Goal: Task Accomplishment & Management: Complete application form

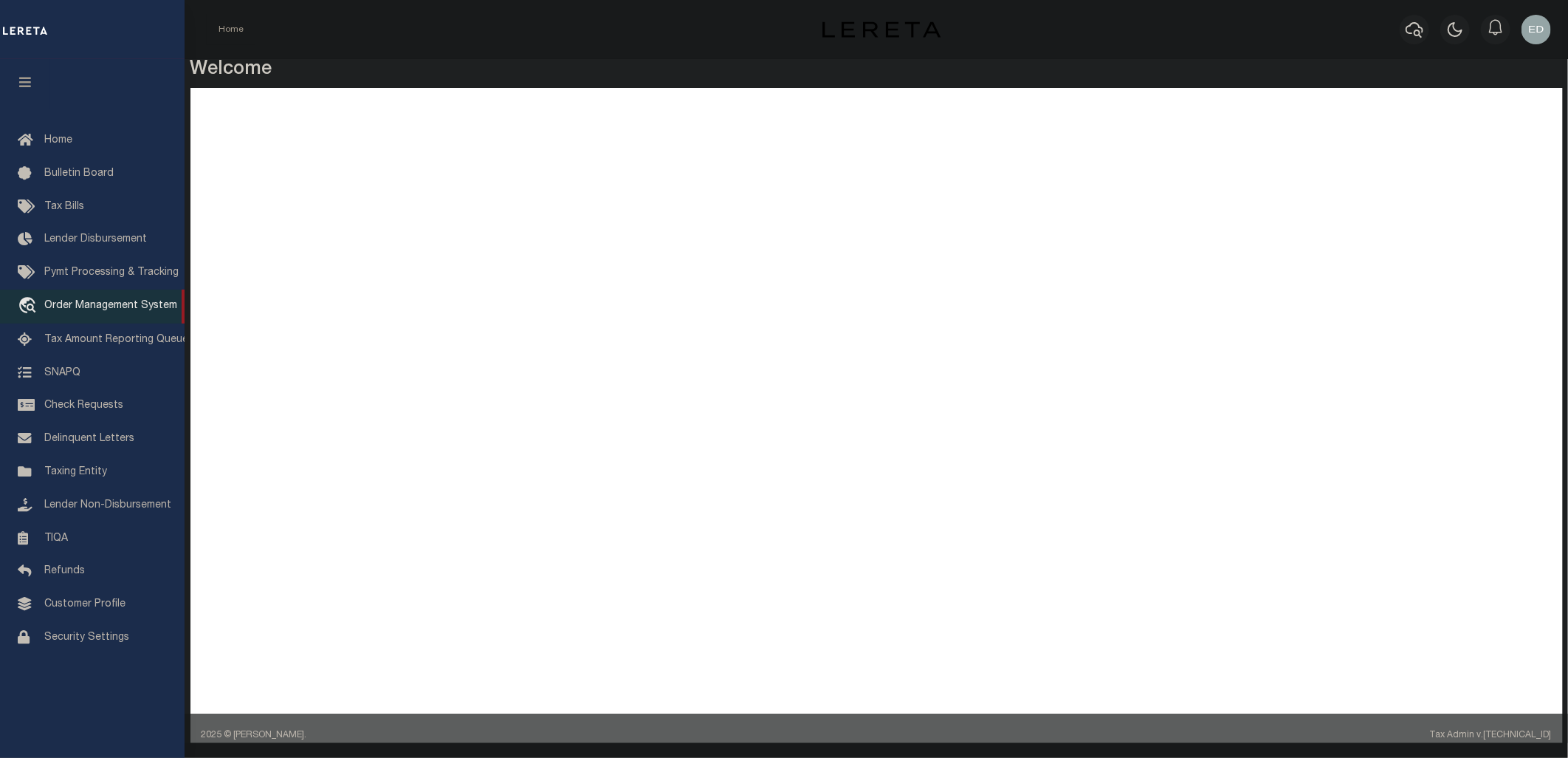
click at [74, 302] on span "Order Management System" at bounding box center [111, 306] width 133 height 10
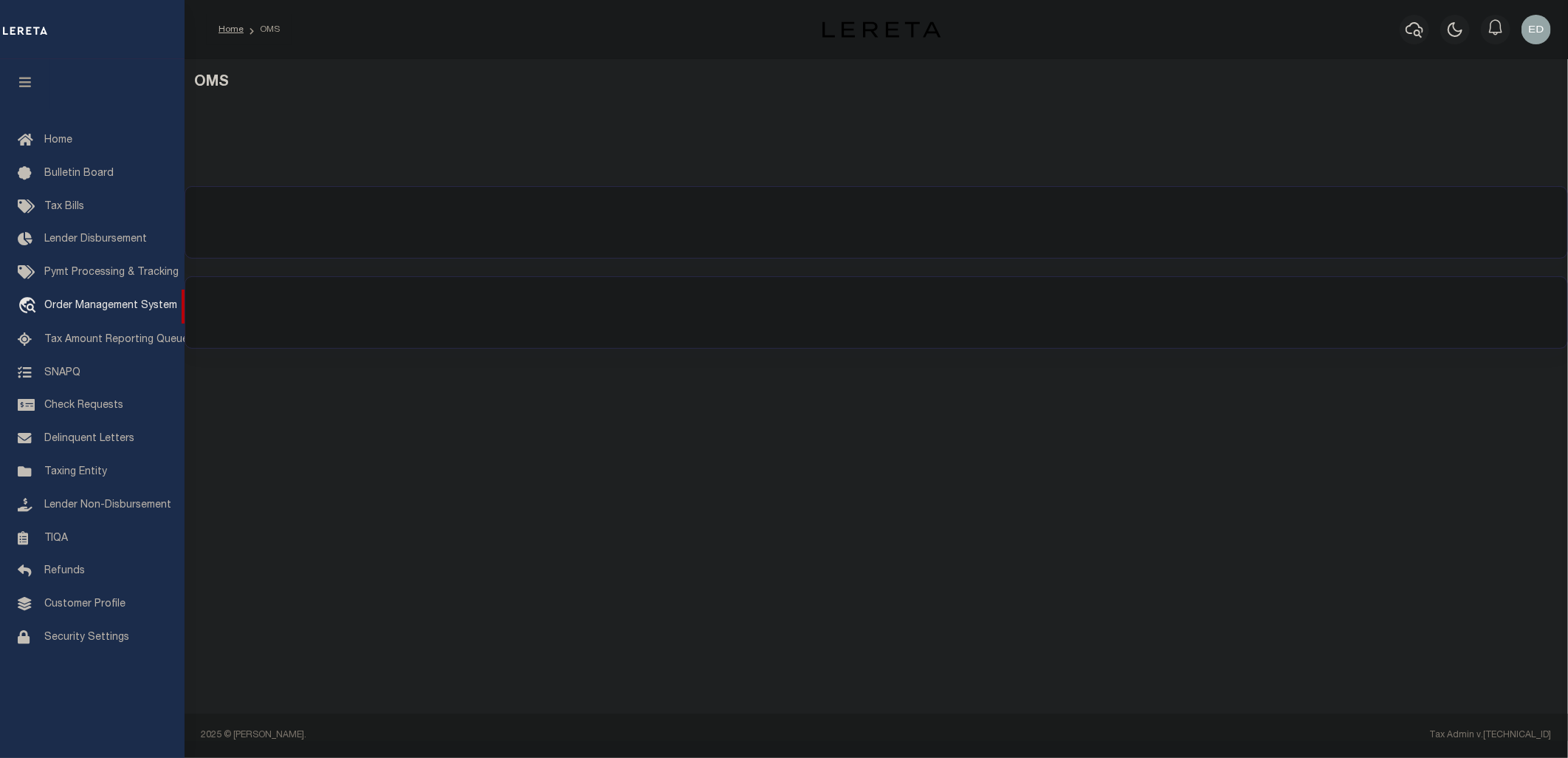
select select
select select "200"
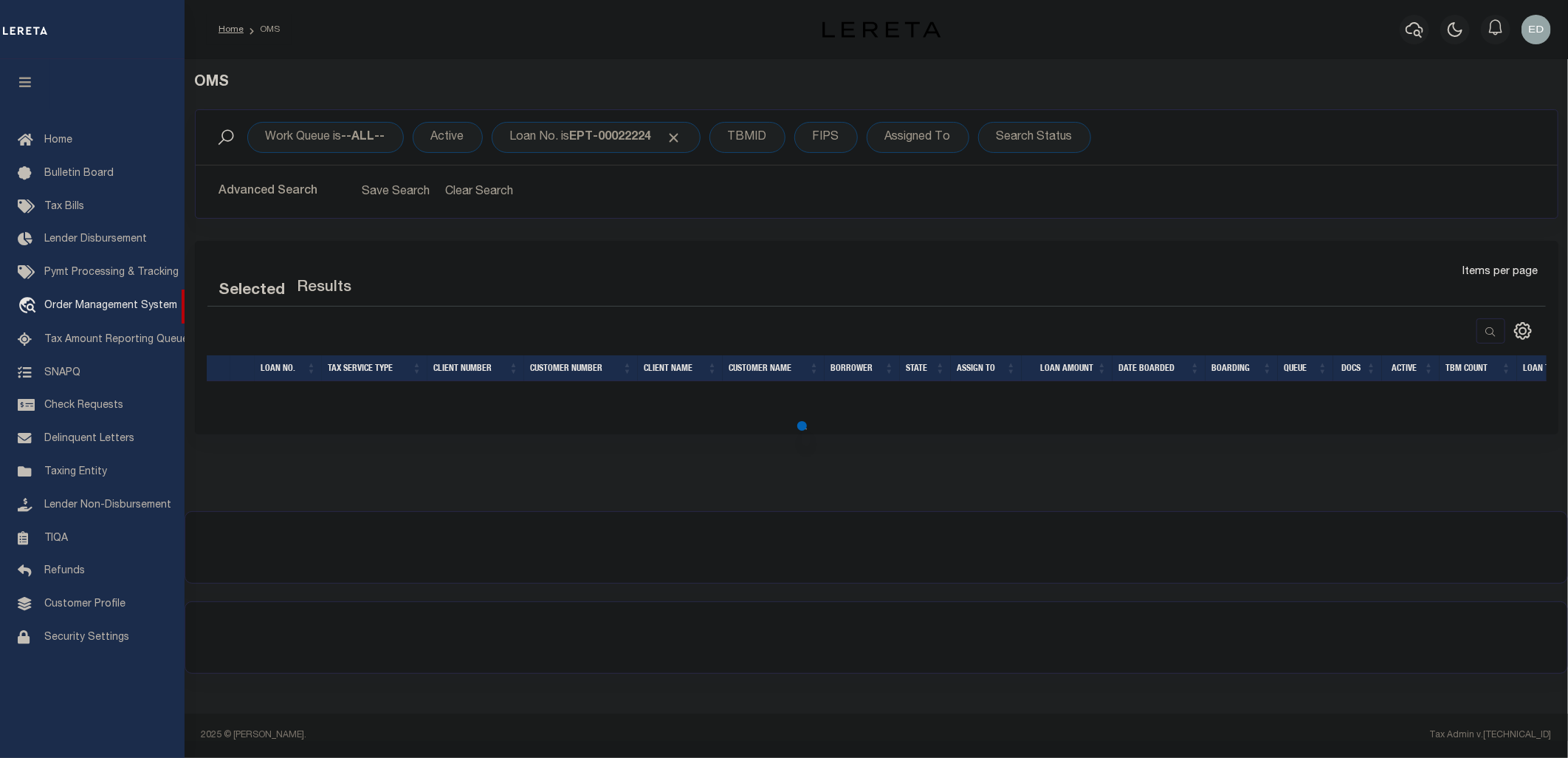
select select "200"
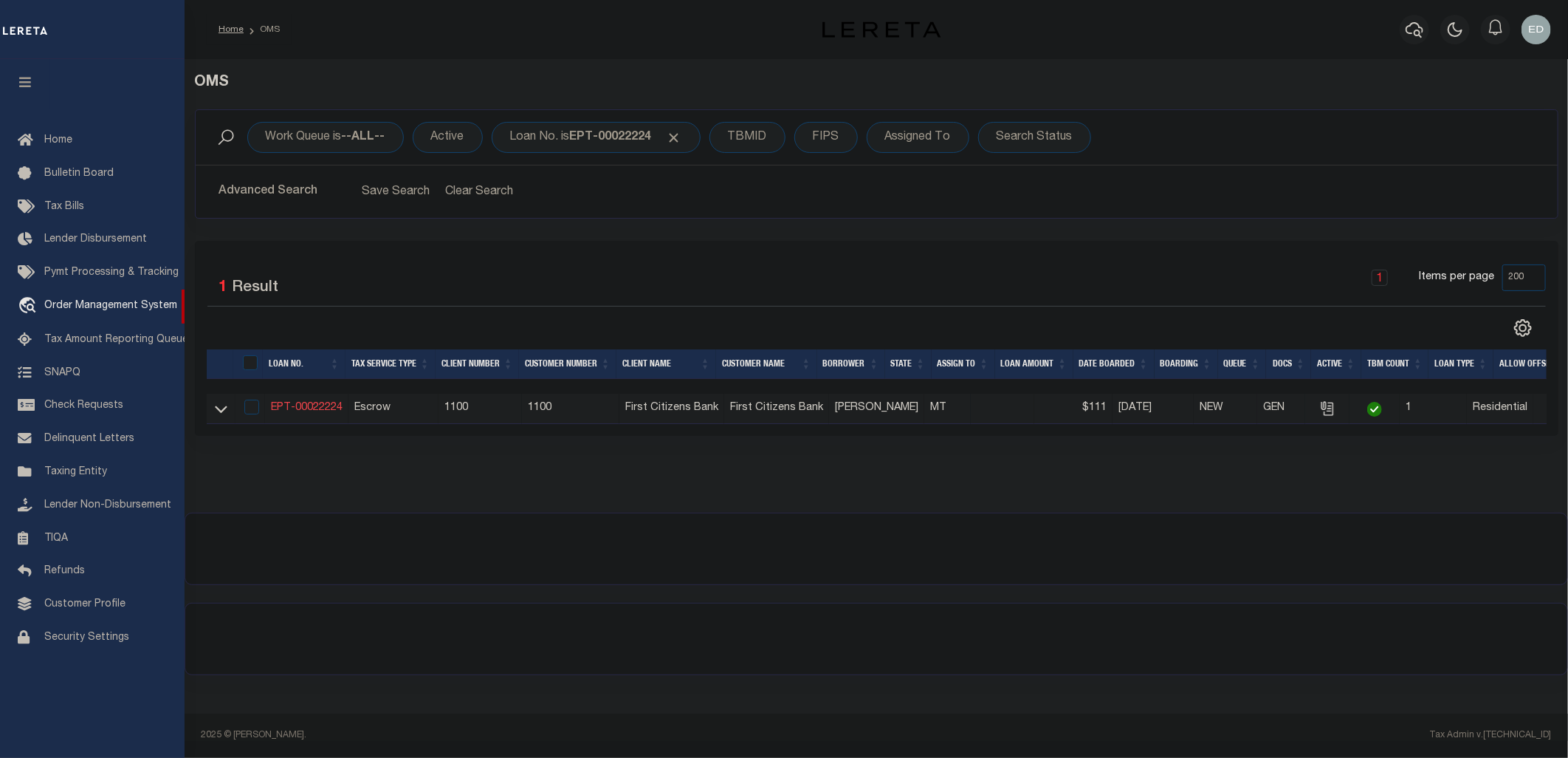
click at [324, 405] on link "EPT-00022224" at bounding box center [306, 408] width 71 height 10
checkbox input "true"
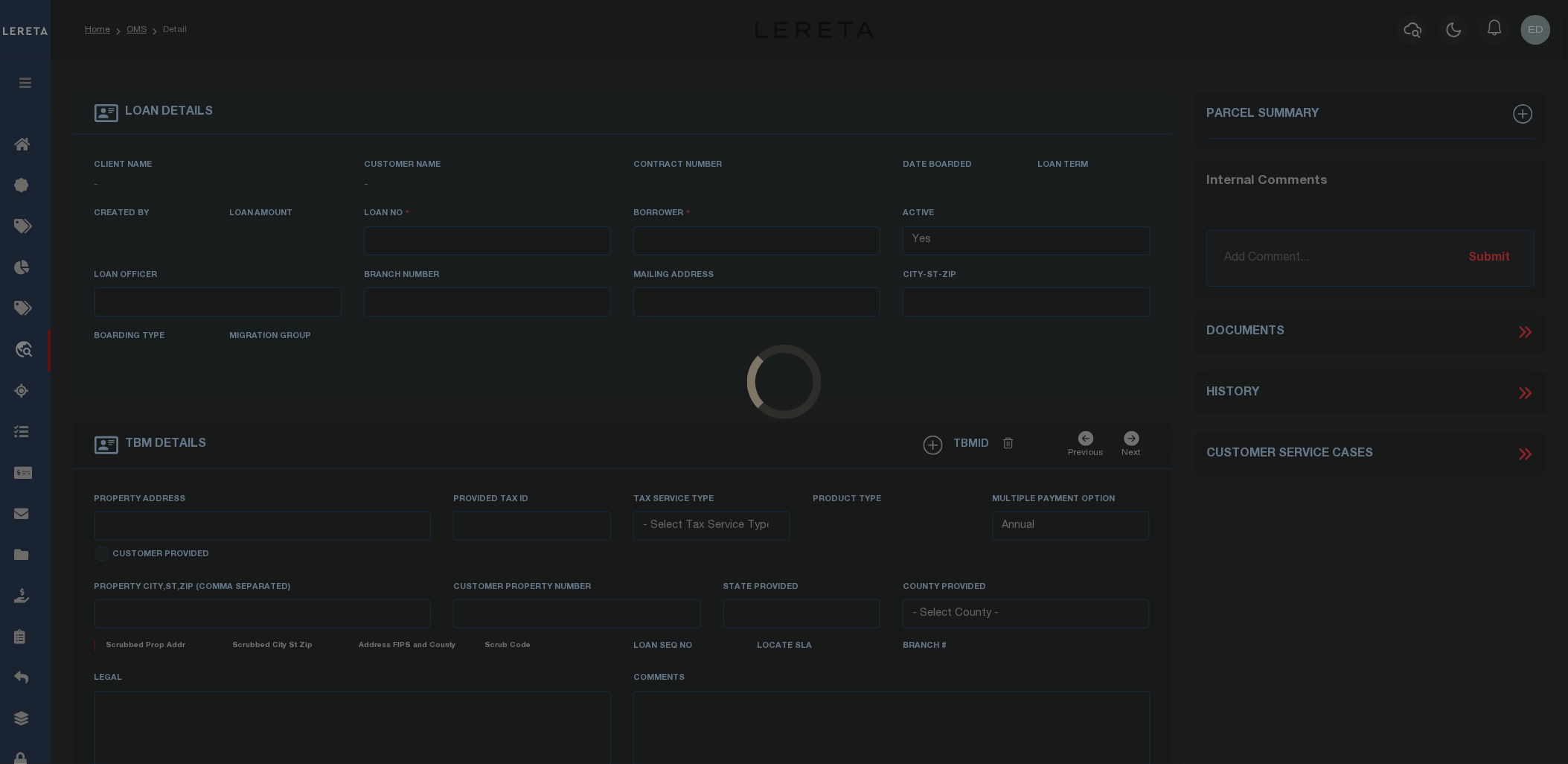
type input "EPT-00022224"
type input "E E Pereyra"
select select
type input "715 FIRE LN"
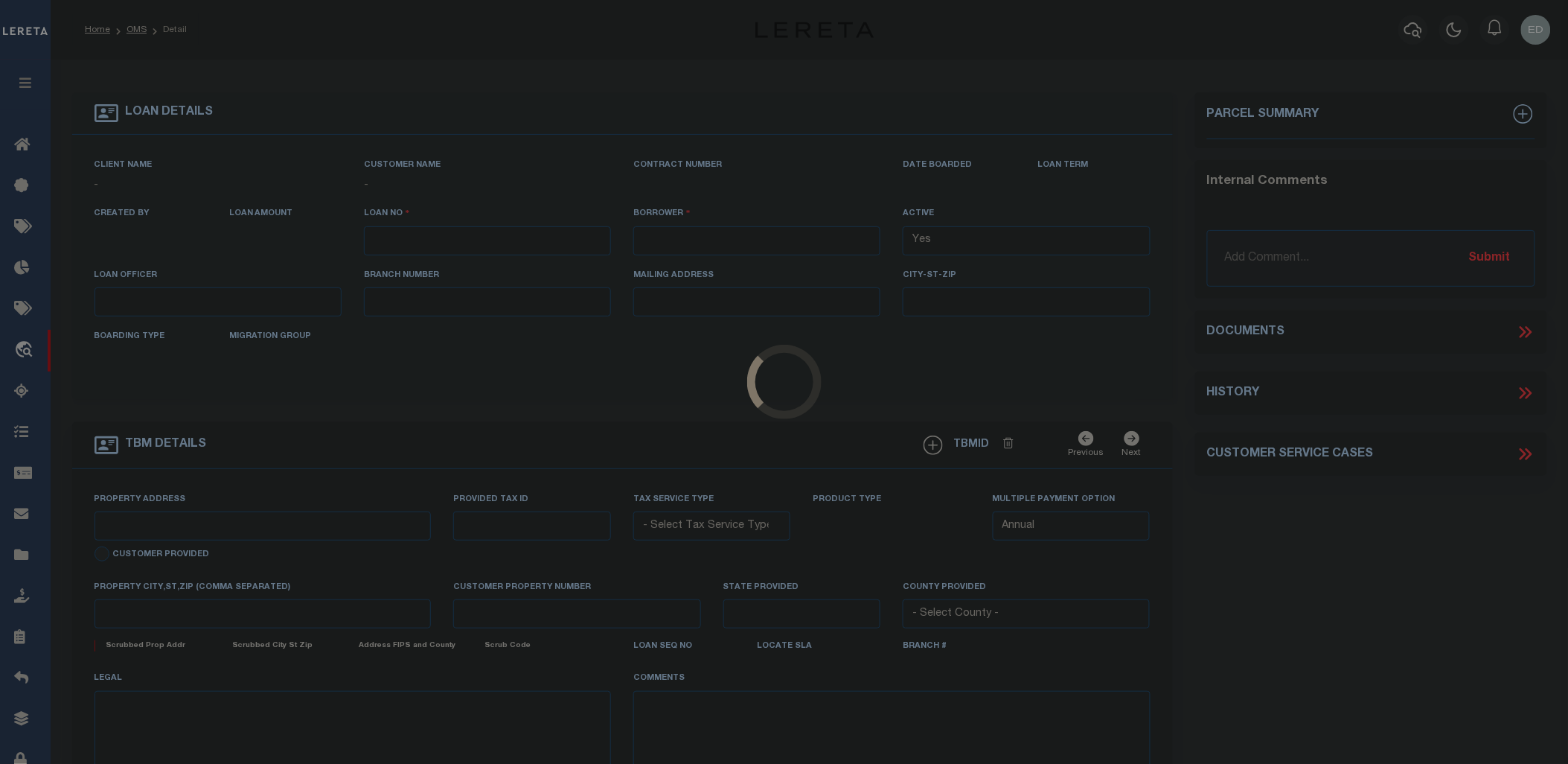
type input "ANACONDA MT 59711-6198"
type input "06/10/2025"
select select "10"
select select "Escrow"
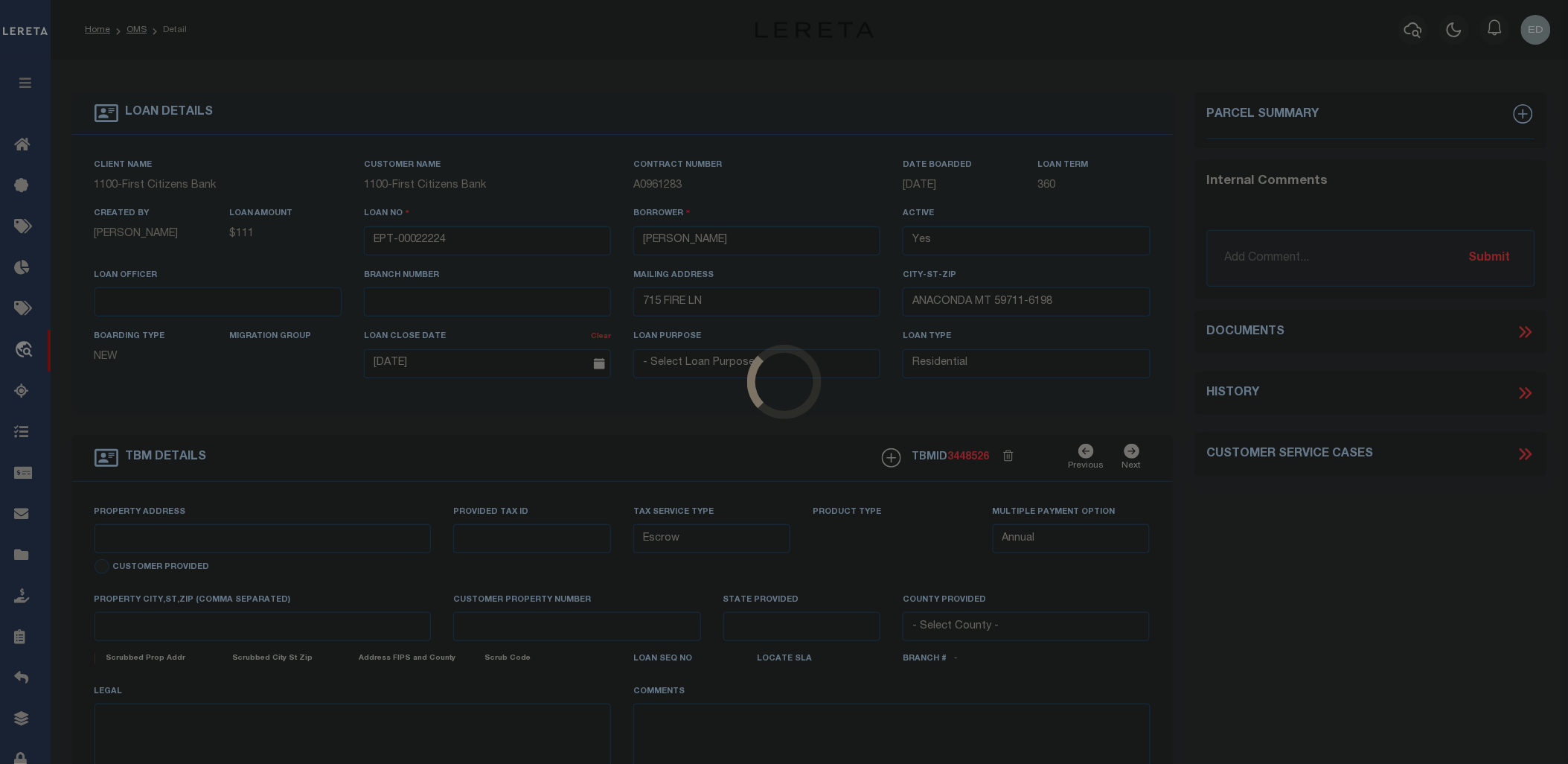
select select "8254"
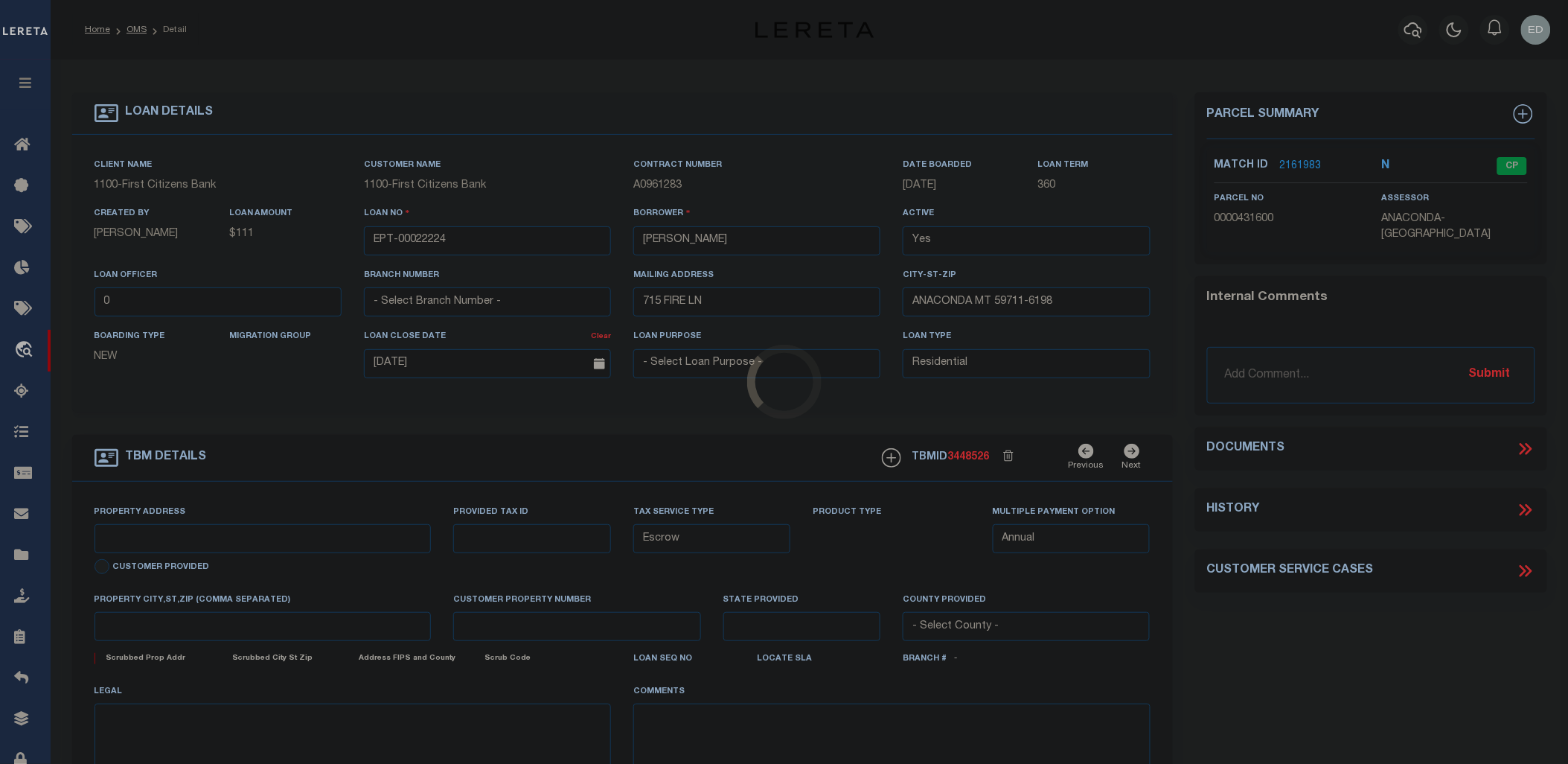
type input "715 FIRE LN"
select select
type input "ANACONDA MT 59711-6198"
type input "MT"
type textarea "715 Fire LN Anaconda MT 59711-6198"
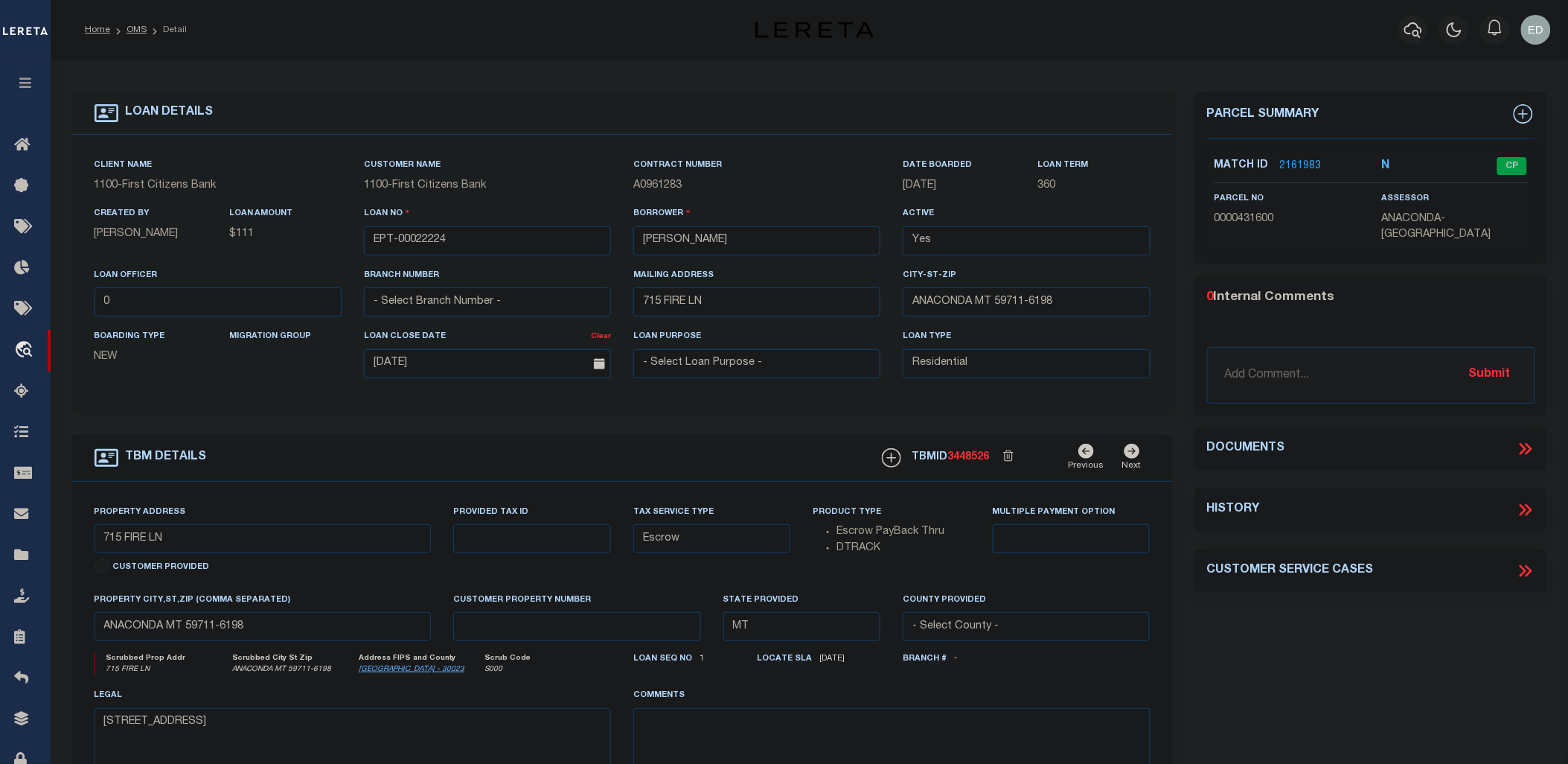
click at [313, 300] on select "- Select Loan Officer - 0 106 107 108 111 112 116 125 1300 1302 1303 1310 1311 …" at bounding box center [218, 301] width 247 height 29
click at [353, 199] on div "Customer Name 1100 - First Citizens Bank" at bounding box center [487, 181] width 269 height 48
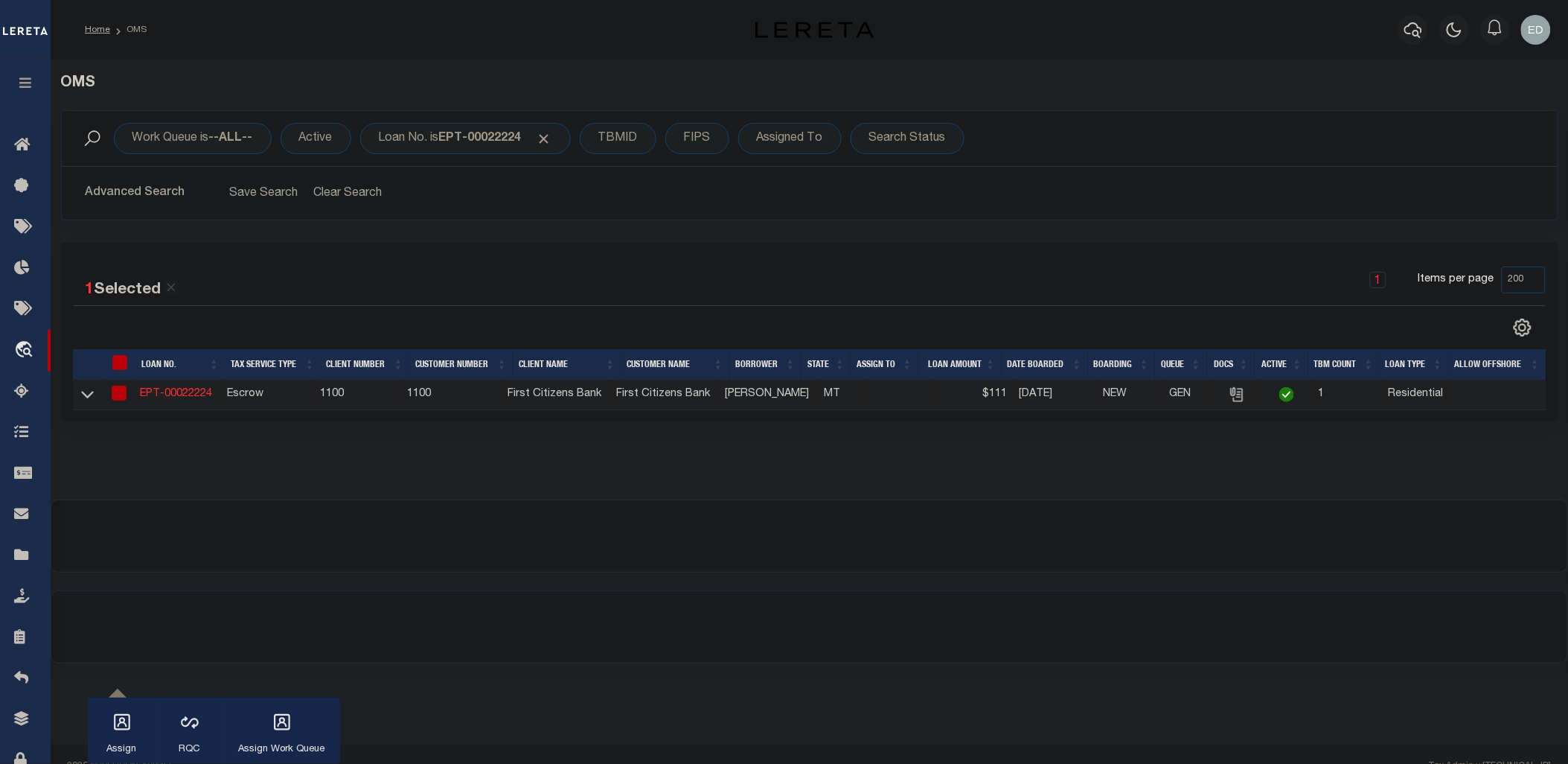
click at [202, 188] on button "Advanced Search" at bounding box center [148, 193] width 124 height 29
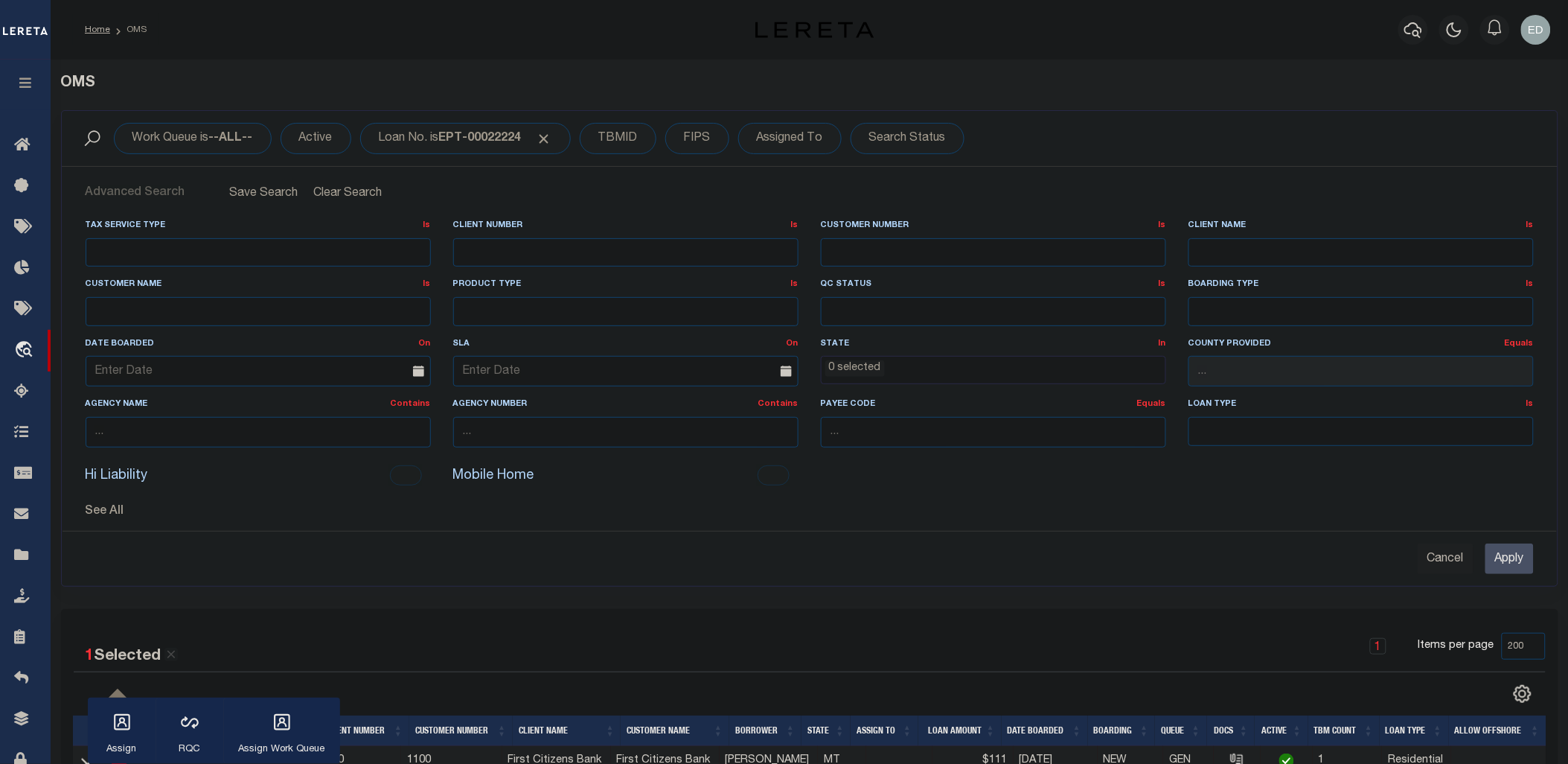
click at [752, 253] on select "1011 1012 1013 1014 1019 1042 1049 1052 1053 1055 1058 1060 1063 1064 1065 1069…" at bounding box center [625, 252] width 345 height 29
click at [782, 254] on select "1011 1012 1013 1014 1019 1042 1049 1052 1053 1055 1058 1060 1063 1064 1065 1069…" at bounding box center [625, 252] width 345 height 29
select select "2135"
click at [453, 238] on select "1011 1012 1013 1014 1019 1042 1049 1052 1053 1055 1058 1060 1063 1064 1065 1069…" at bounding box center [625, 252] width 345 height 29
click at [549, 135] on span "Click to Remove" at bounding box center [545, 139] width 16 height 16
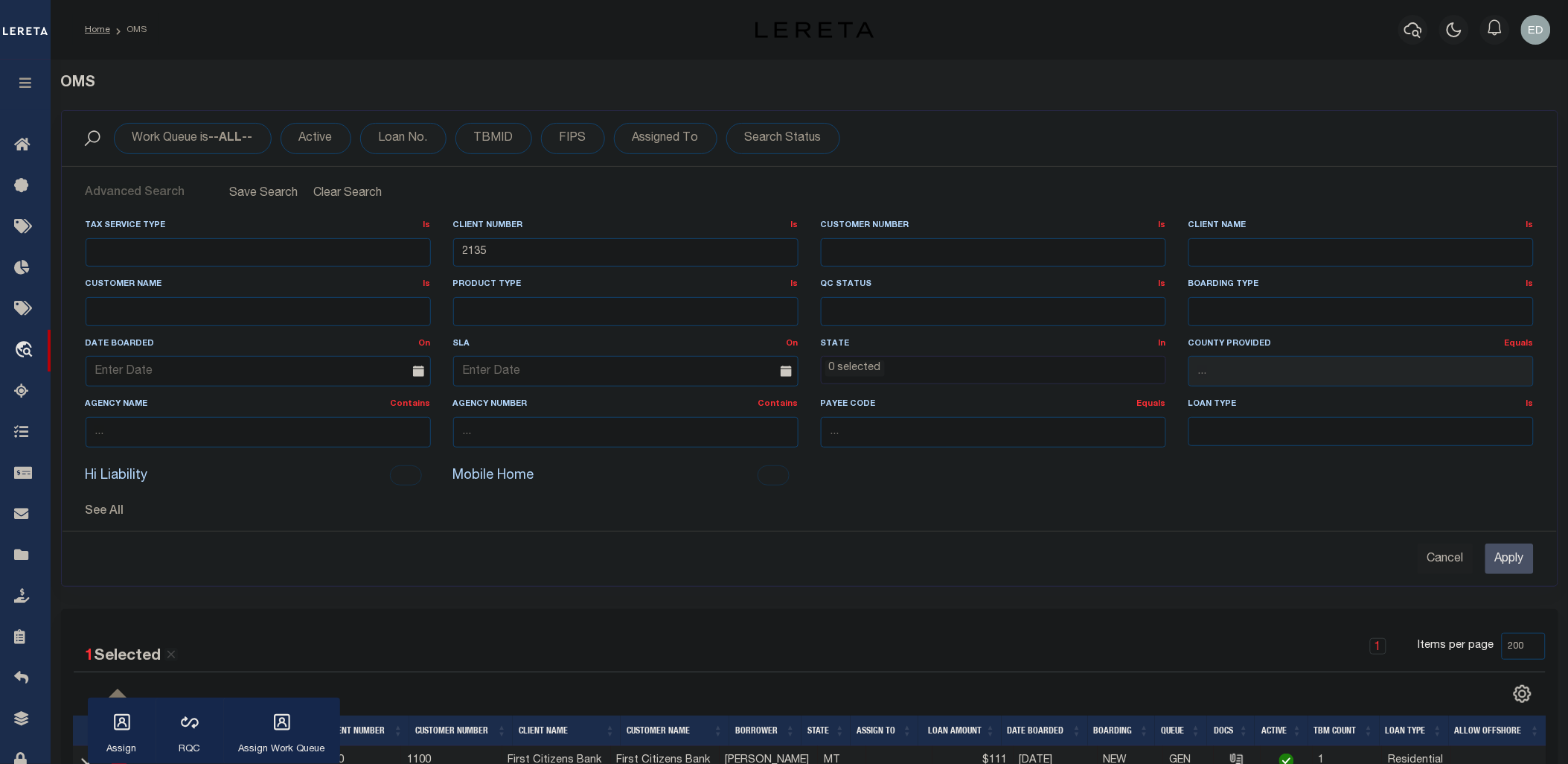
click at [1513, 560] on input "Apply" at bounding box center [1509, 558] width 48 height 31
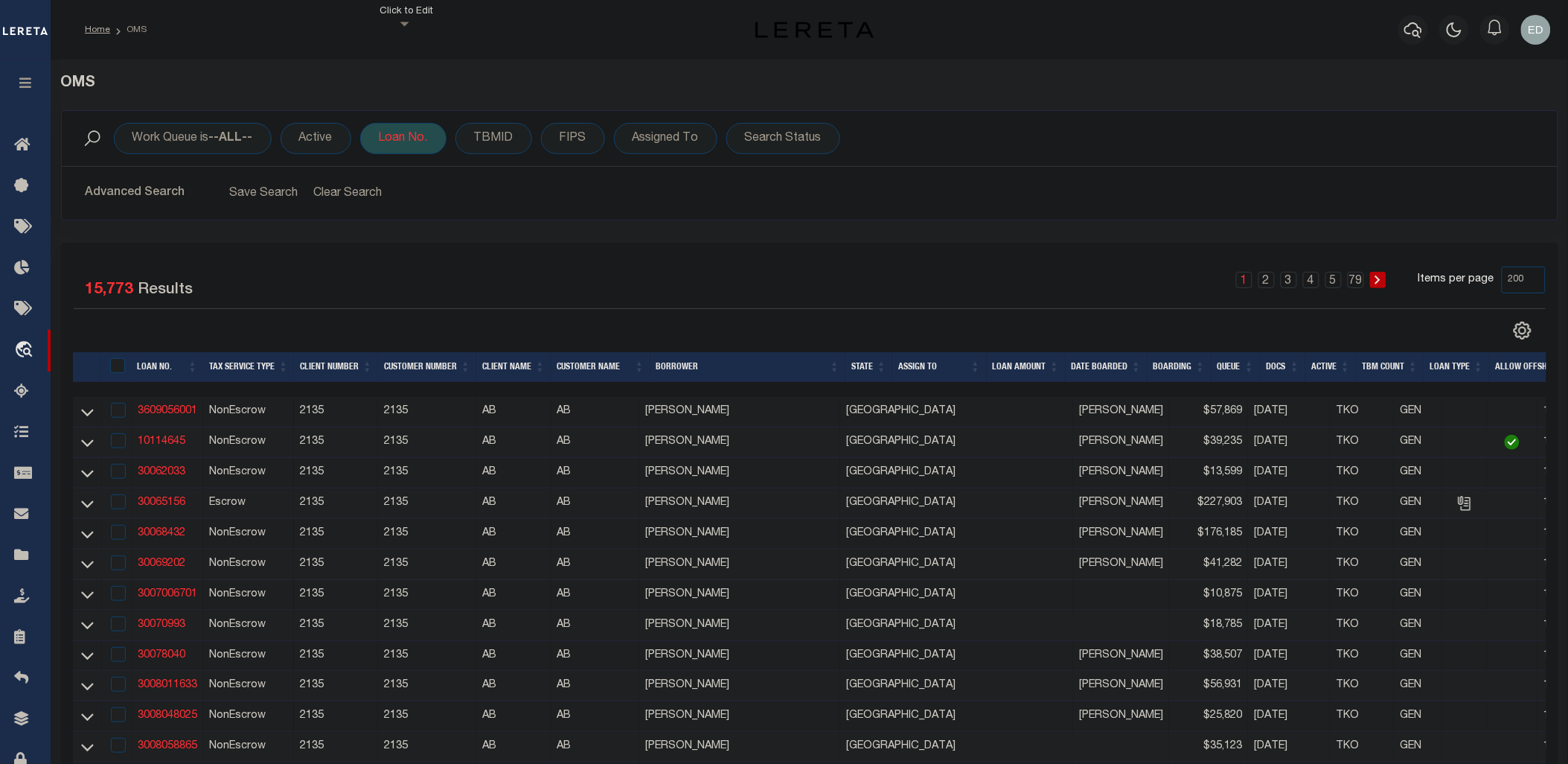
click at [403, 142] on div "Loan No." at bounding box center [403, 138] width 86 height 31
click at [427, 174] on select "Is Contains" at bounding box center [489, 171] width 219 height 28
select select "c"
click at [381, 157] on select "Is Contains" at bounding box center [489, 171] width 219 height 28
click at [449, 207] on input "text" at bounding box center [489, 211] width 219 height 28
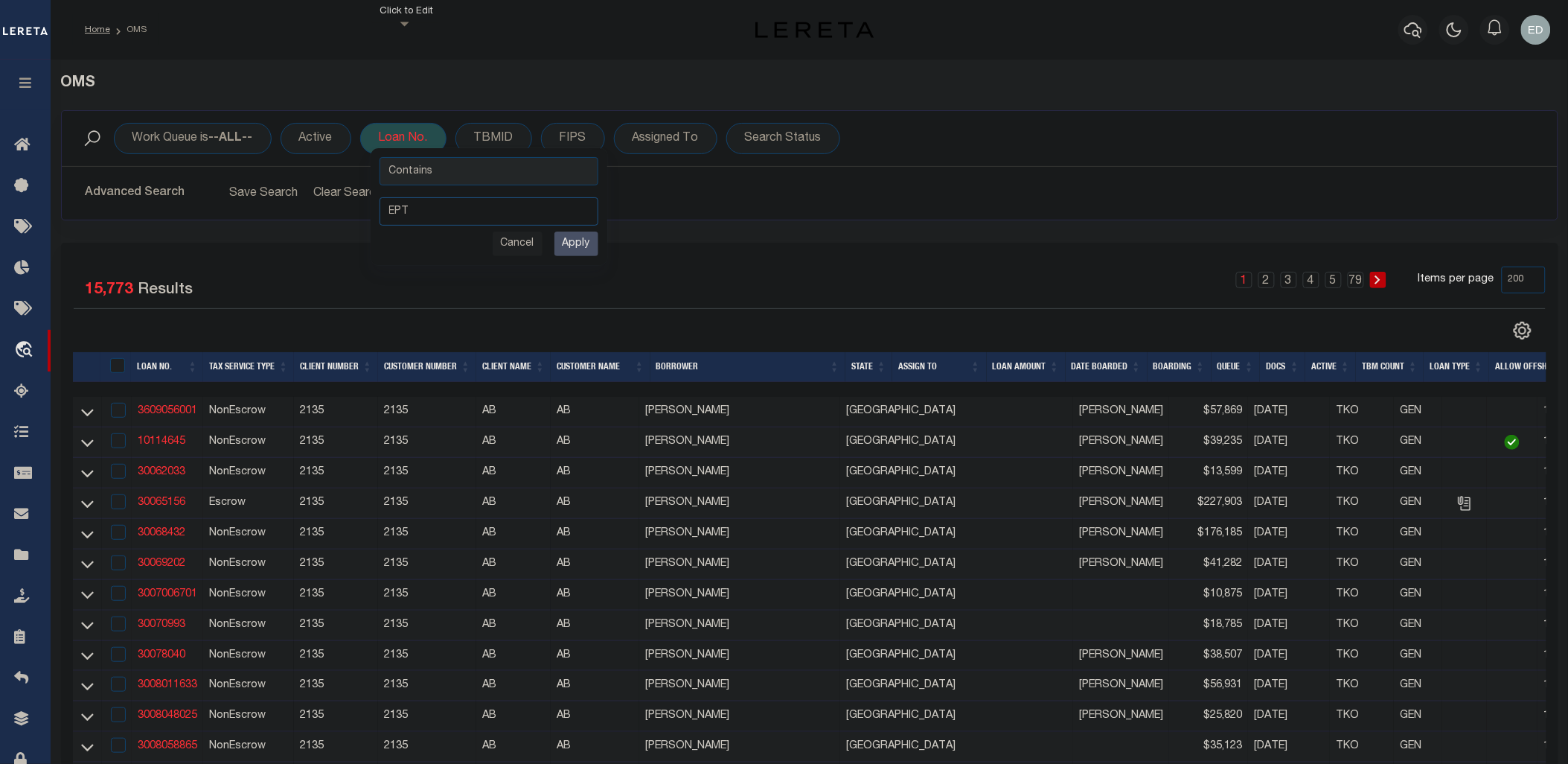
type input "EPT-"
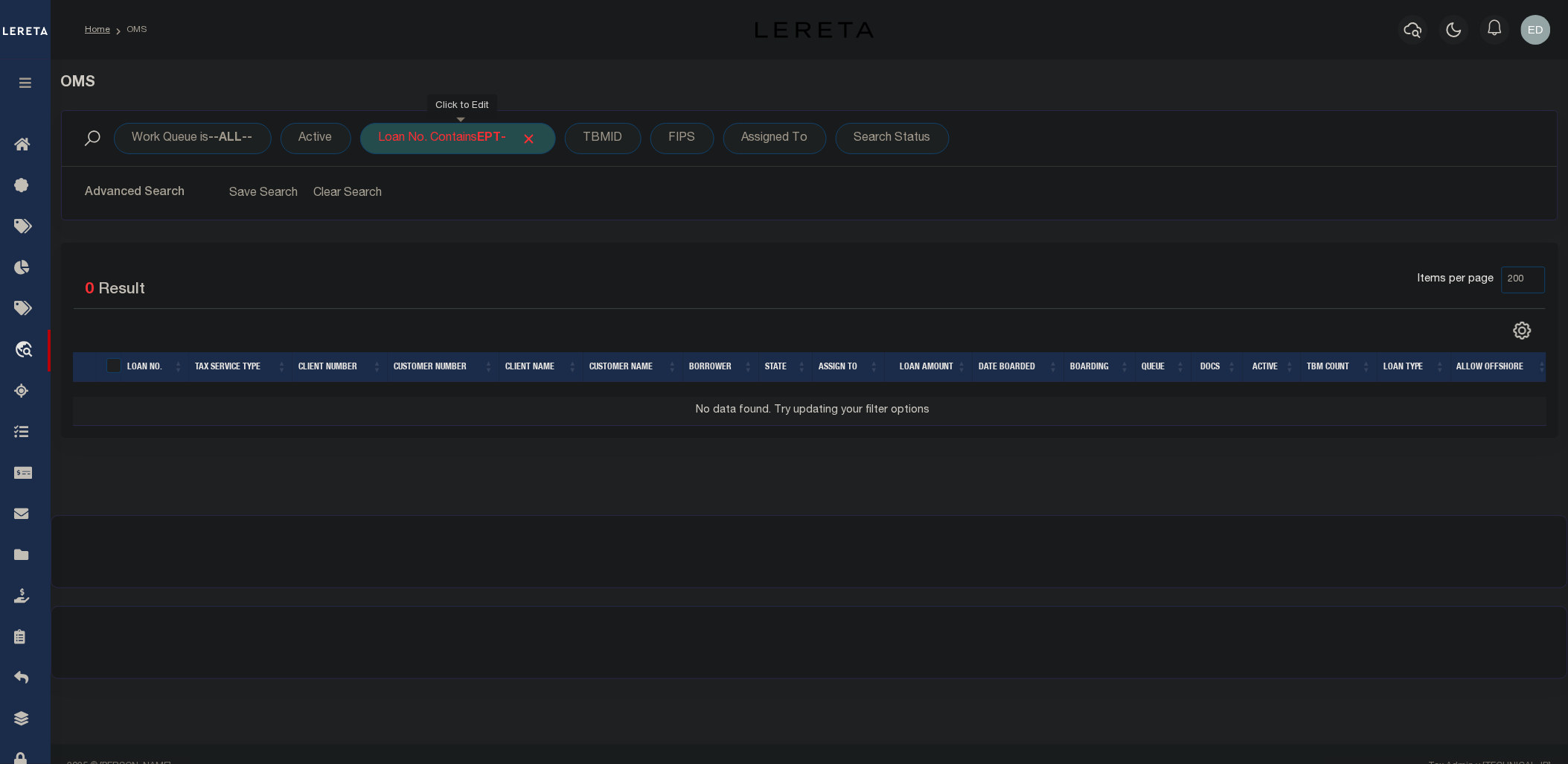
click at [507, 139] on b "EPT-" at bounding box center [492, 138] width 29 height 12
click at [464, 209] on input "EPT-" at bounding box center [489, 211] width 219 height 28
type input "EP"
click at [592, 241] on input "Apply" at bounding box center [576, 243] width 44 height 25
click at [469, 144] on div "Loan No. Contains EP" at bounding box center [451, 138] width 182 height 31
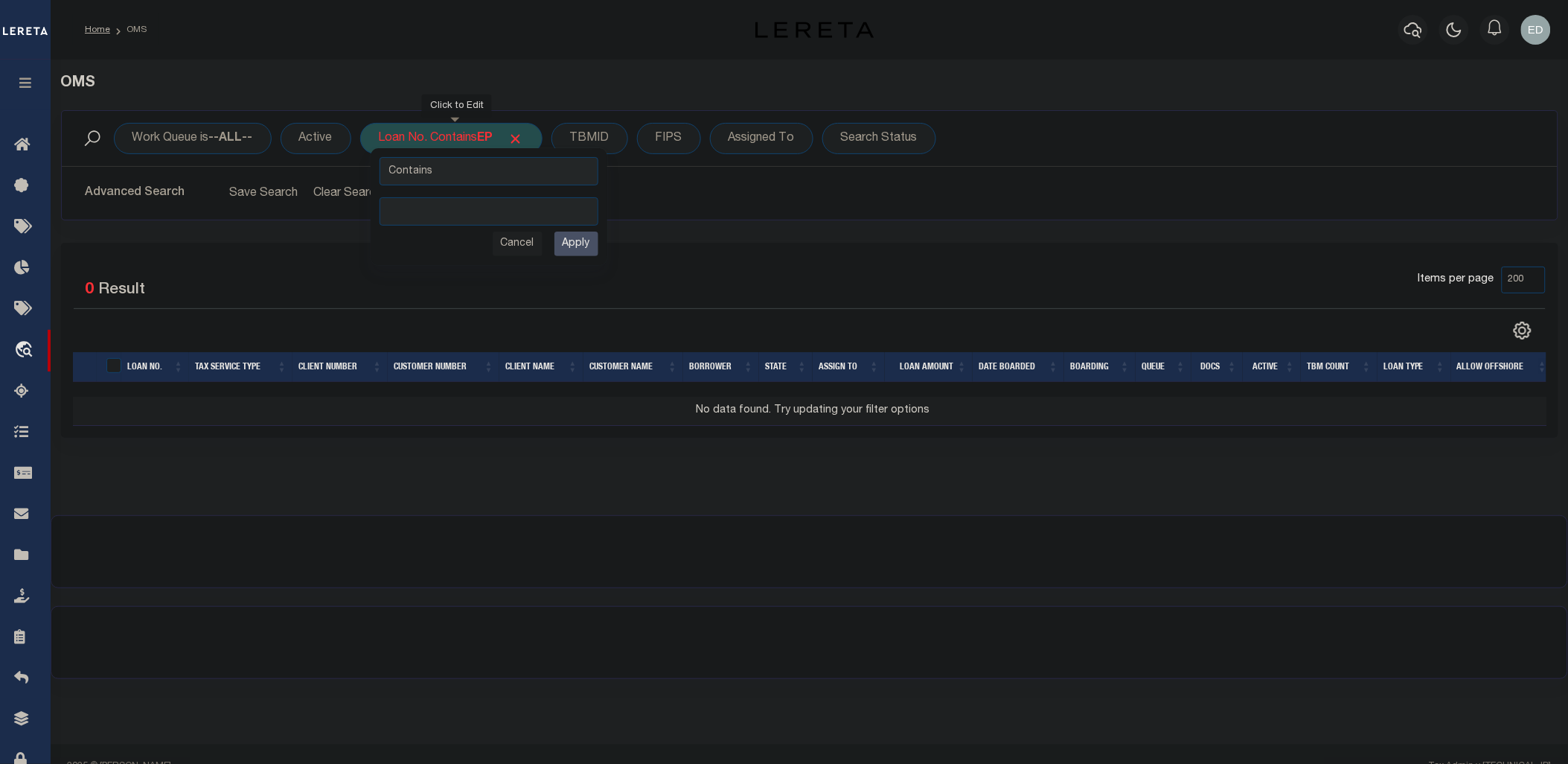
click at [568, 244] on input "Apply" at bounding box center [576, 243] width 44 height 25
click at [505, 244] on input "Cancel" at bounding box center [518, 243] width 50 height 25
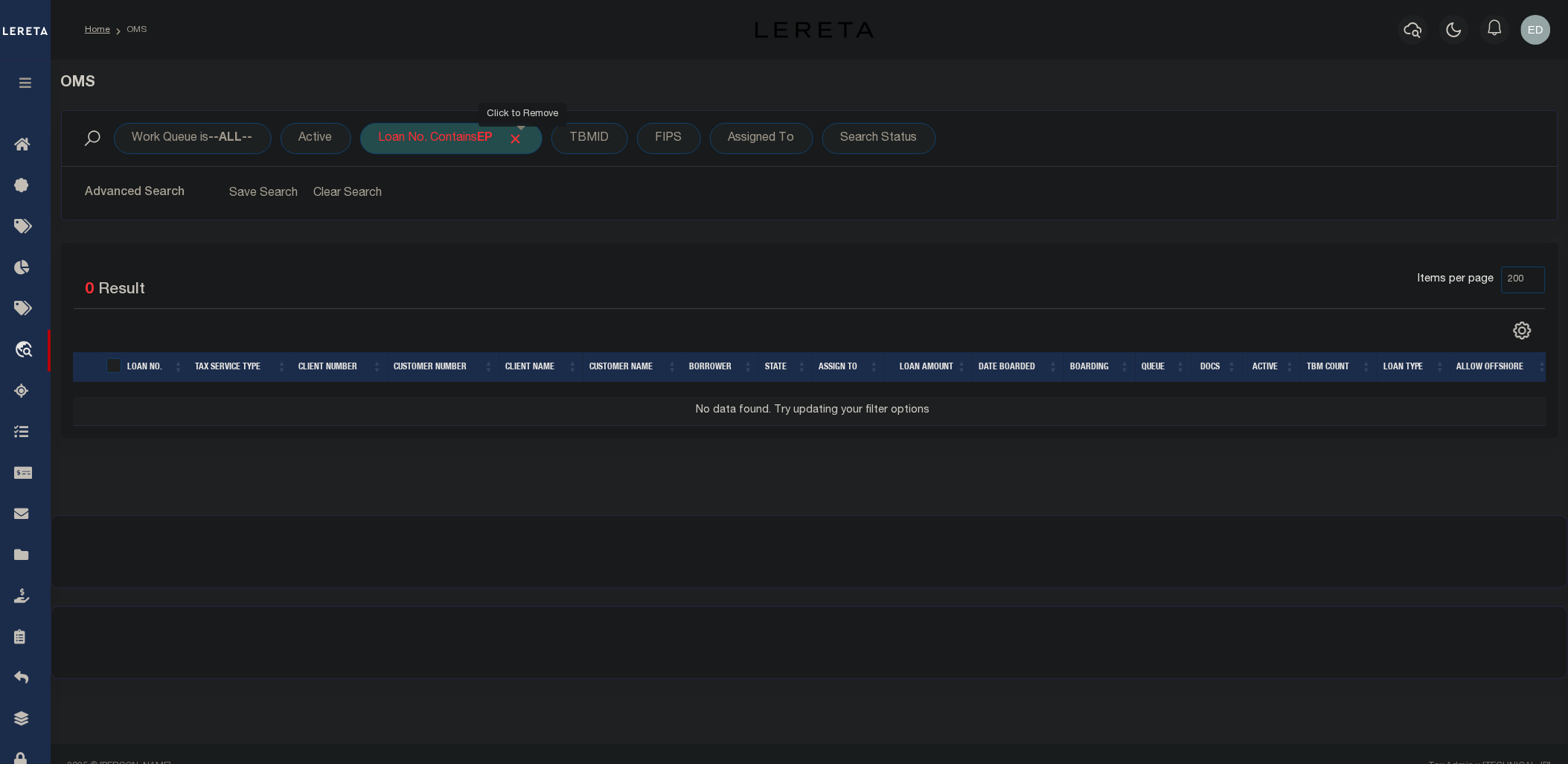
click at [522, 137] on span "Click to Remove" at bounding box center [516, 139] width 16 height 16
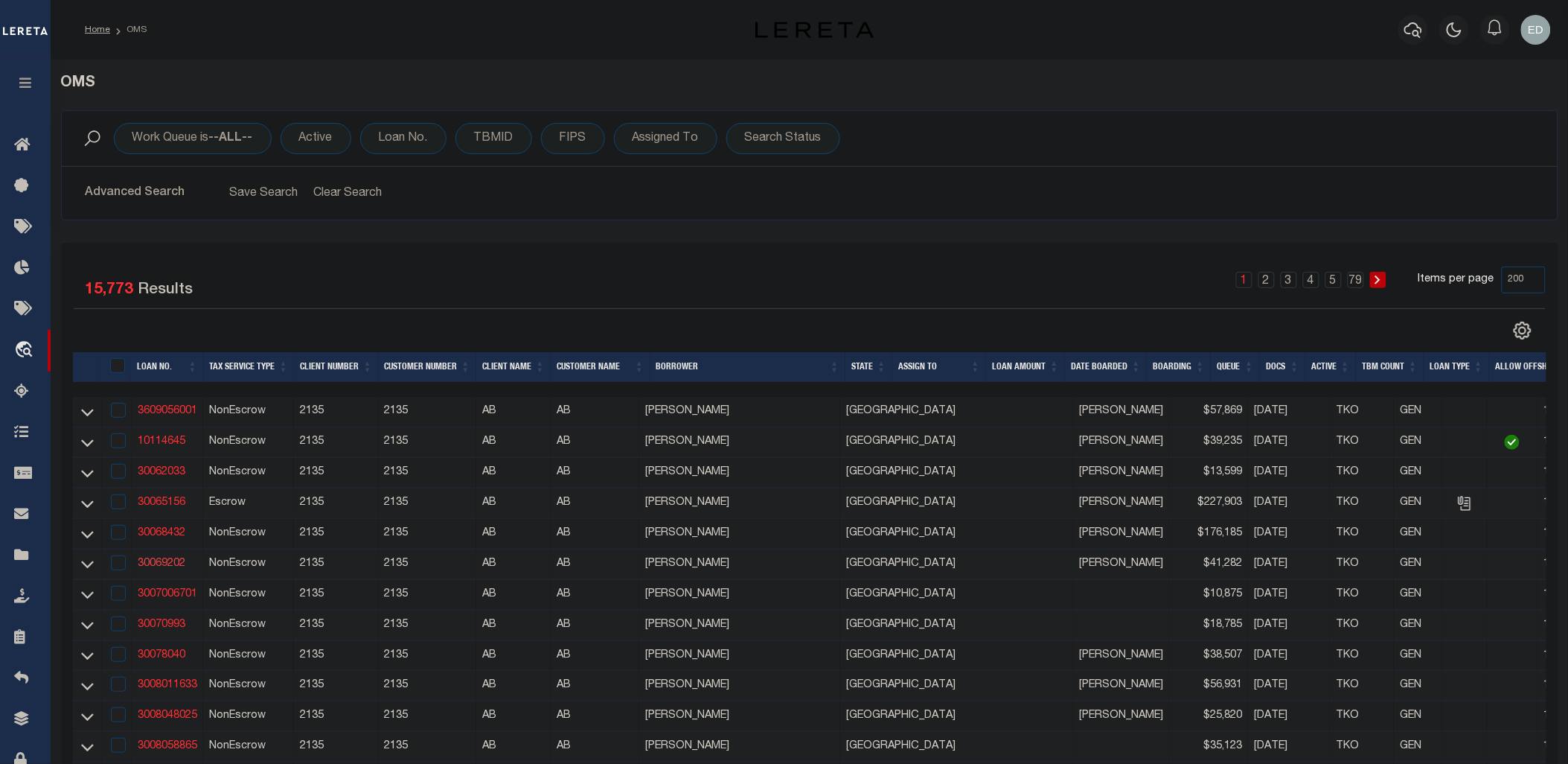
click at [165, 566] on link "30069202" at bounding box center [162, 563] width 48 height 10
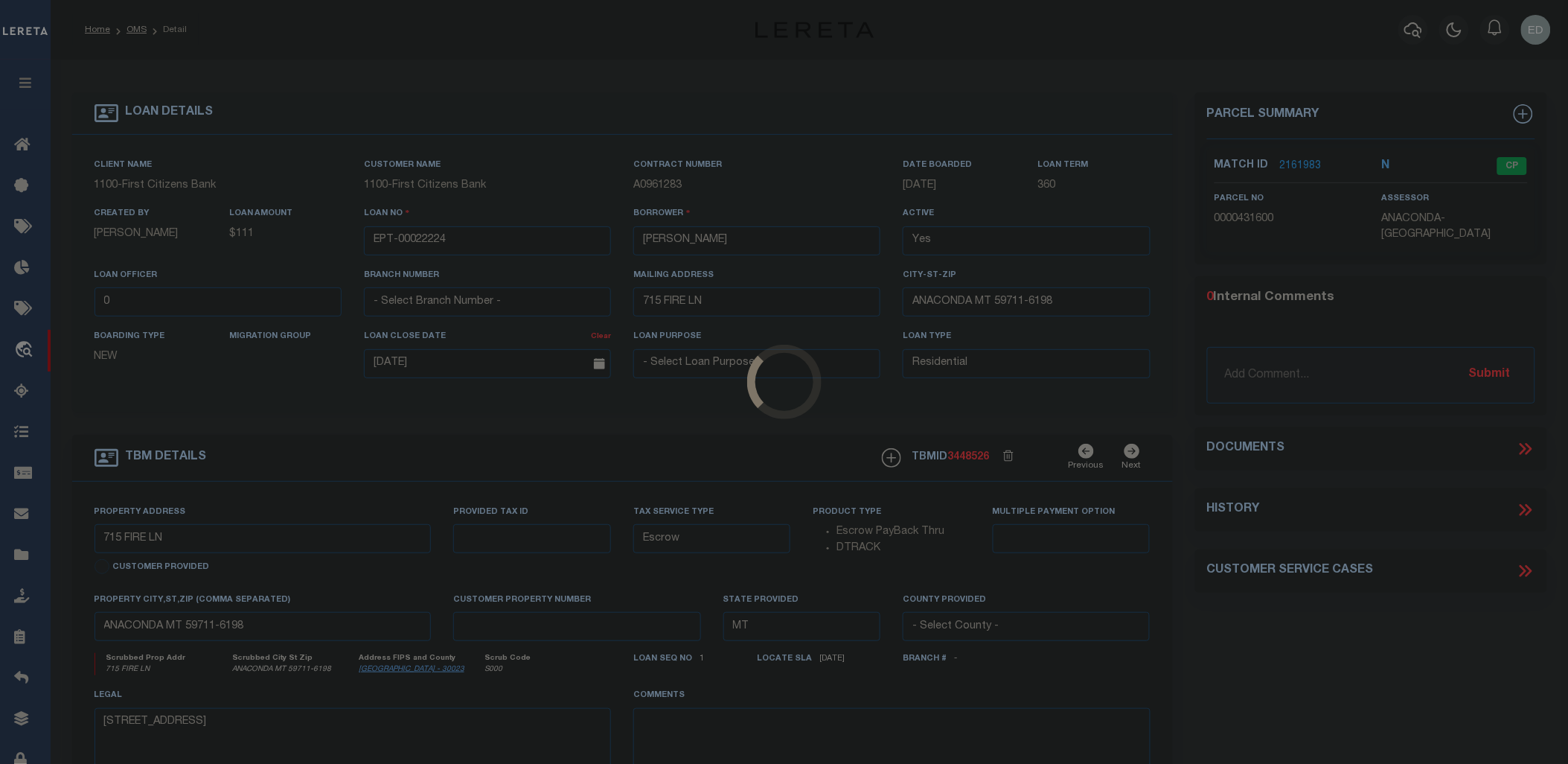
type input "30069202"
type input "RAY ELLIOTT"
select select "False"
select select
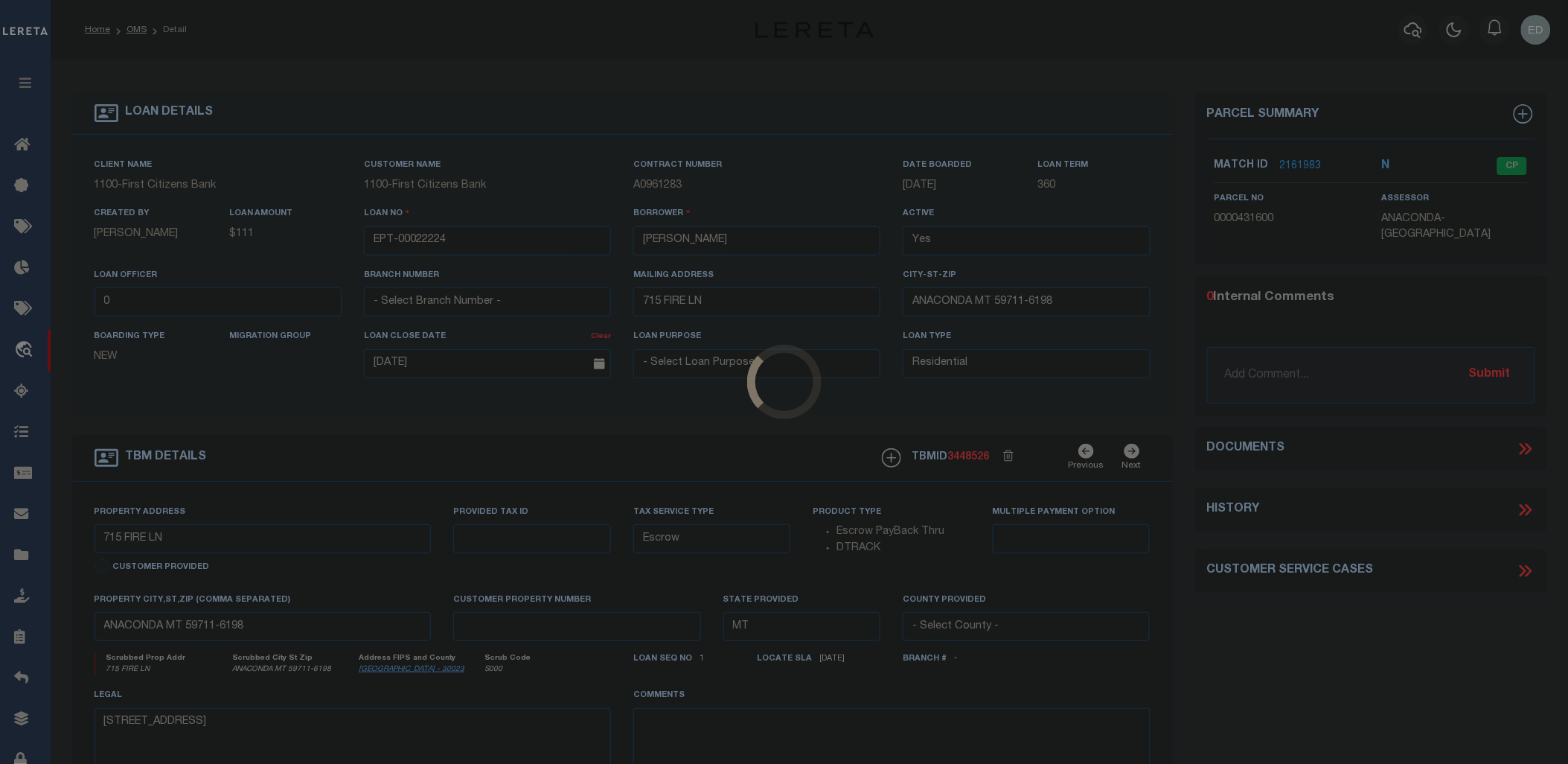
type input "13254 CREEKSIDE DR"
type input "FLINT, TX 75762"
select select
select select "NonEscrow"
select select "6823"
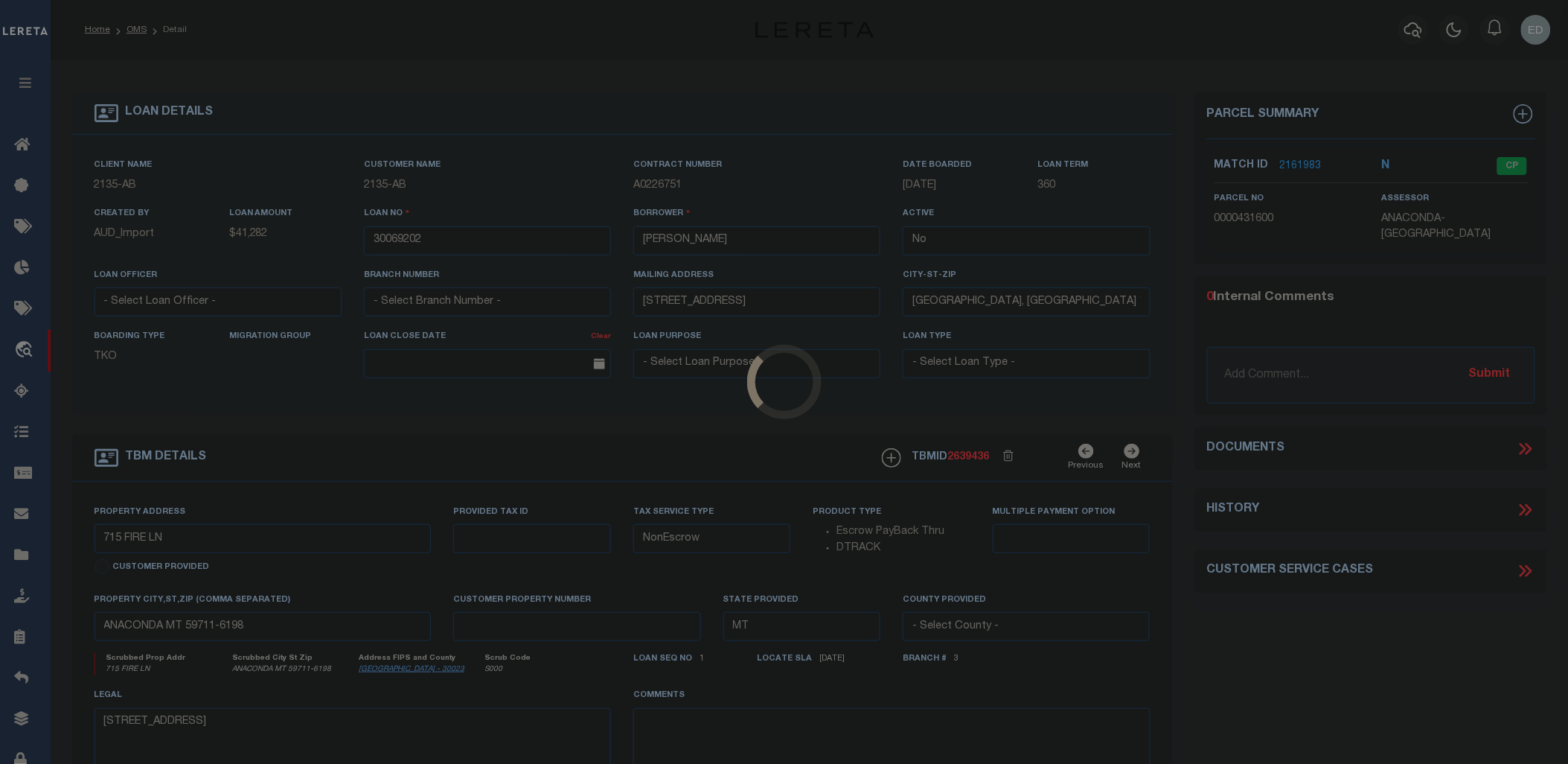
select select "2588"
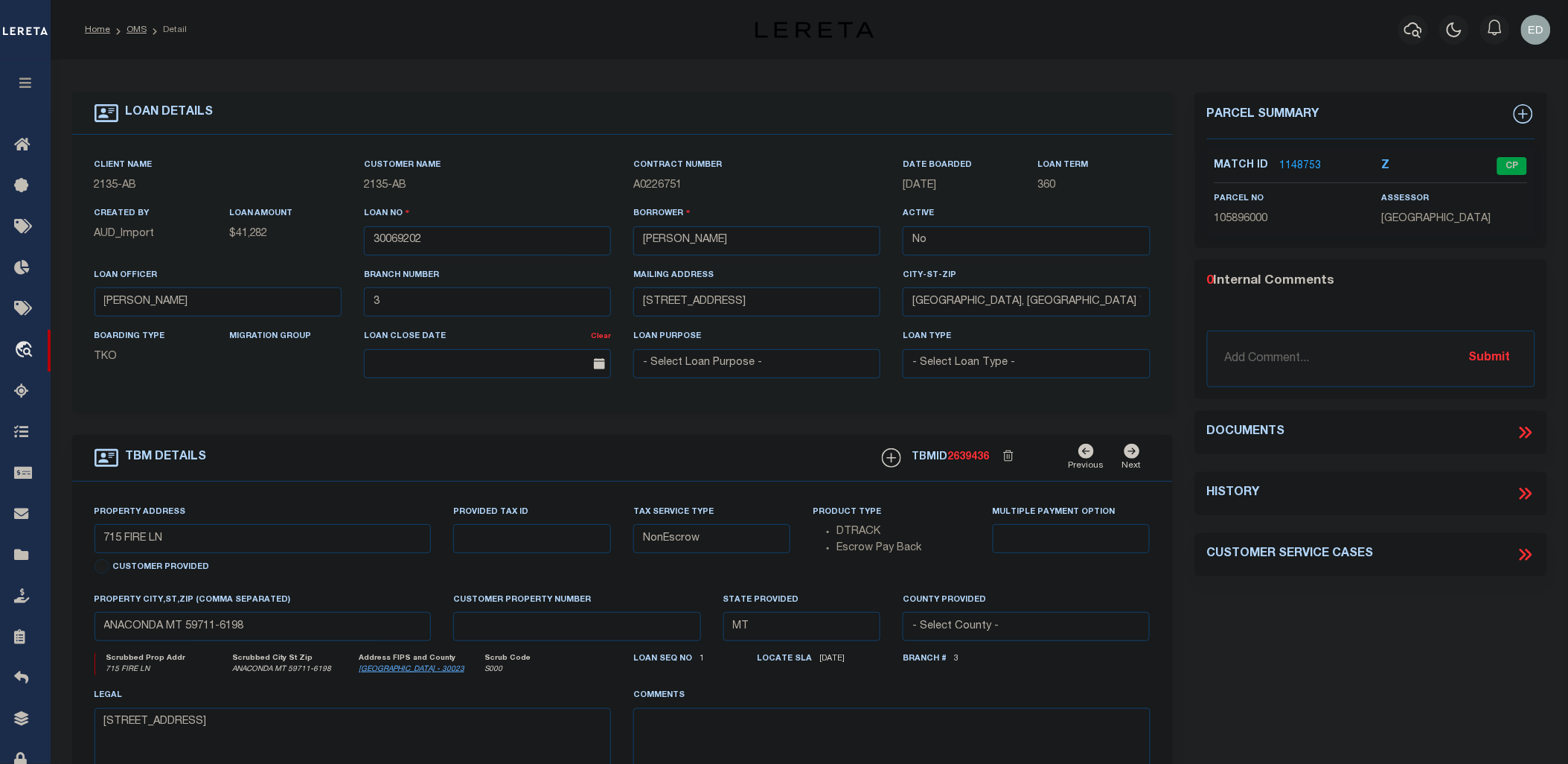
type input "CR 3405"
select select
type input "Jacksonville TX 75766"
type input "TX"
select select "Cherokee"
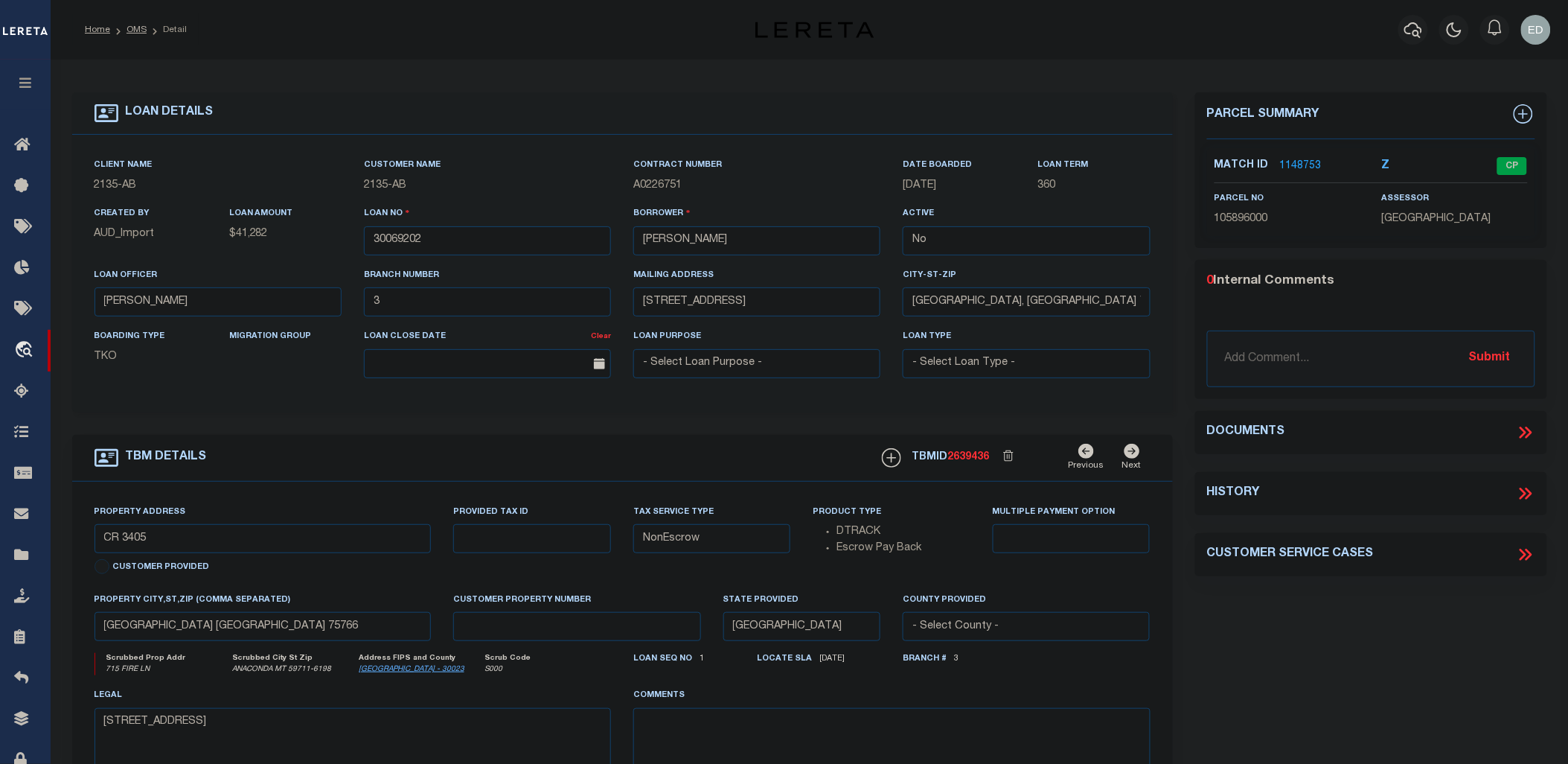
type textarea "1ST LIEN DOT 16.317 AC BLK 15 J PINEDA WEST - CR 3405,Jacksonville, TX 75766"
click at [322, 306] on select "- Select Loan Officer - 1091 1144 1182 1201 1221 1331 1415 1436 1438 1461 1502 …" at bounding box center [218, 301] width 247 height 29
click at [331, 305] on select "- Select Loan Officer - 1091 1144 1182 1201 1221 1331 1415 1436 1438 1461 1502 …" at bounding box center [218, 301] width 247 height 29
click at [266, 302] on select "- Select Loan Officer - 1091 1144 1182 1201 1221 1331 1415 1436 1438 1461 1502 …" at bounding box center [218, 301] width 247 height 29
click at [325, 304] on select "- Select Loan Officer - 1091 1144 1182 1201 1221 1331 1415 1436 1438 1461 1502 …" at bounding box center [218, 301] width 247 height 29
